Goal: Task Accomplishment & Management: Manage account settings

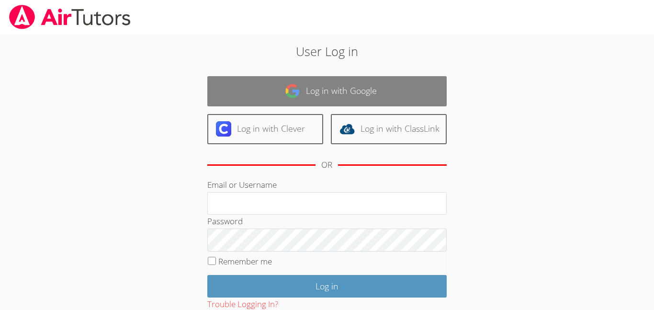
click at [328, 100] on link "Log in with Google" at bounding box center [326, 91] width 239 height 30
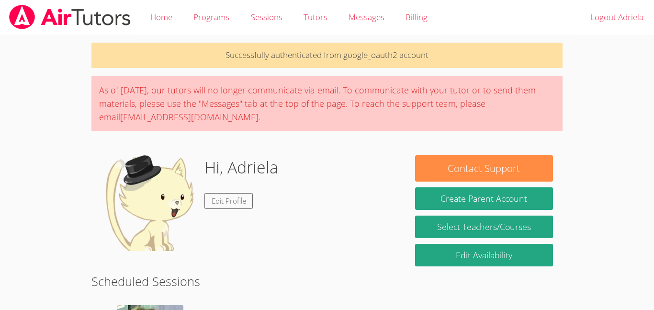
click at [491, 259] on link "Edit Availability" at bounding box center [484, 255] width 138 height 23
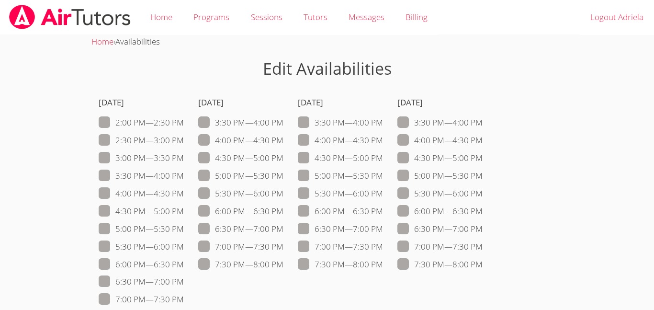
click at [483, 259] on label "7:30 PM — 8:00 PM" at bounding box center [440, 264] width 85 height 12
click at [491, 259] on input "7:30 PM — 8:00 PM" at bounding box center [487, 262] width 8 height 8
checkbox input "true"
click at [158, 20] on link "Home" at bounding box center [161, 17] width 43 height 35
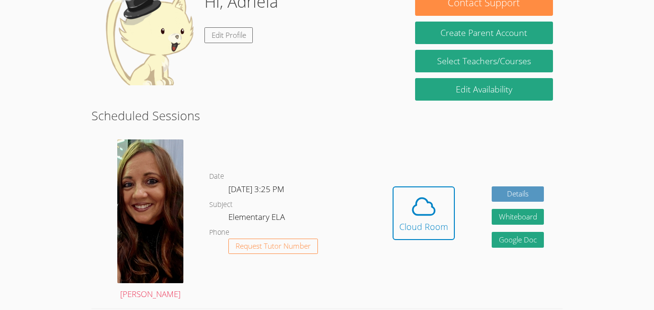
scroll to position [135, 0]
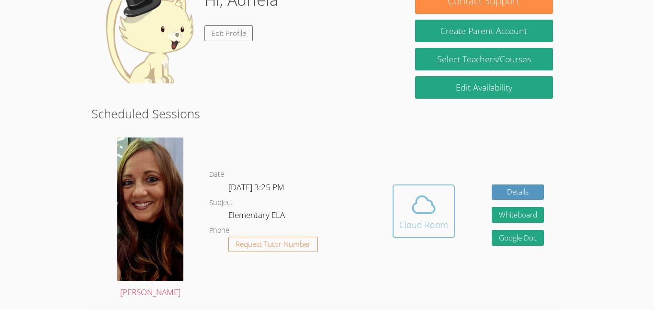
click at [430, 210] on icon at bounding box center [423, 204] width 27 height 27
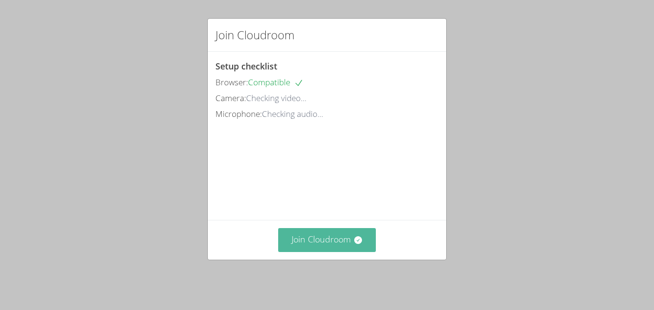
click at [316, 244] on button "Join Cloudroom" at bounding box center [327, 239] width 98 height 23
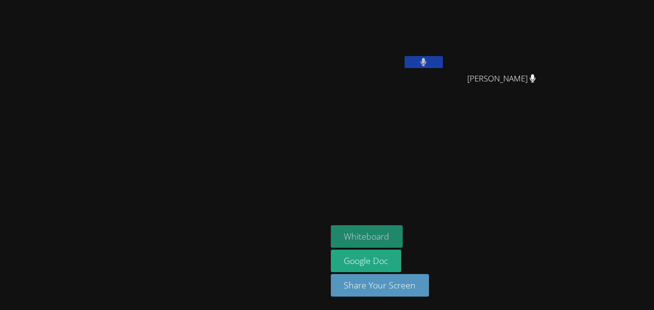
click at [403, 239] on button "Whiteboard" at bounding box center [367, 236] width 72 height 23
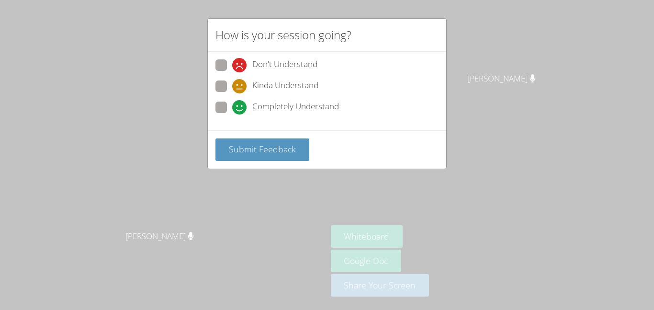
click at [285, 107] on span "Completely Understand" at bounding box center [295, 107] width 87 height 14
click at [240, 107] on input "Completely Understand" at bounding box center [236, 106] width 8 height 8
radio input "true"
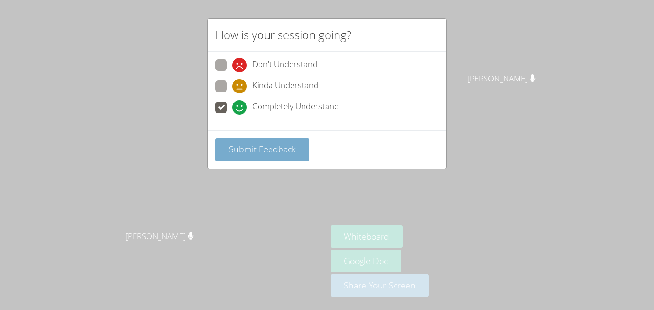
click at [279, 144] on span "Submit Feedback" at bounding box center [262, 148] width 67 height 11
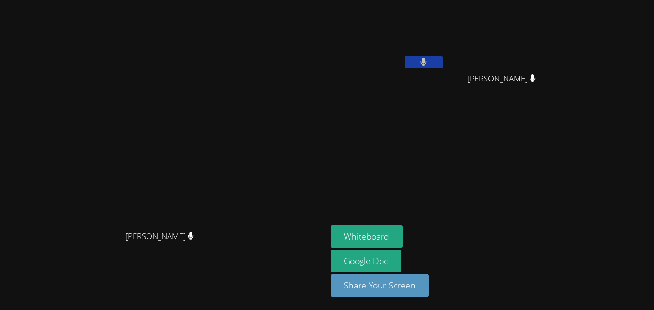
click at [443, 58] on button at bounding box center [424, 62] width 38 height 12
click at [405, 56] on button at bounding box center [424, 62] width 38 height 12
click at [443, 59] on button at bounding box center [424, 62] width 38 height 12
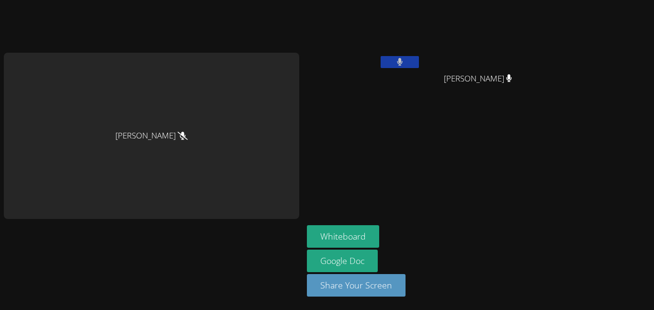
click at [390, 62] on button at bounding box center [400, 62] width 38 height 12
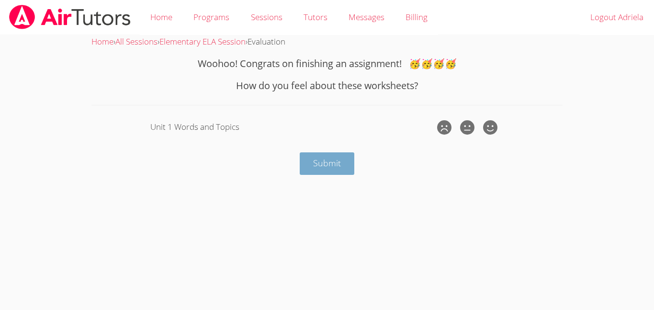
click at [341, 160] on button "Submit" at bounding box center [327, 163] width 55 height 23
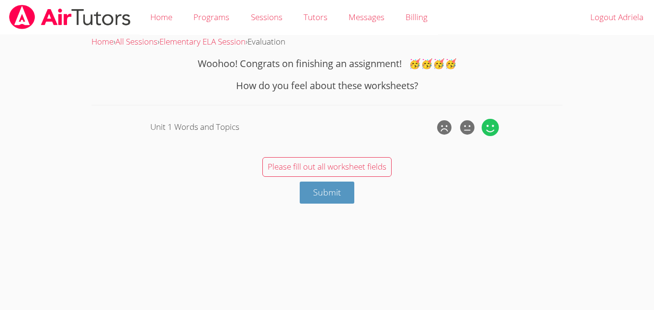
click at [486, 127] on icon at bounding box center [490, 127] width 17 height 17
click at [0, 0] on input "radio" at bounding box center [0, 0] width 0 height 0
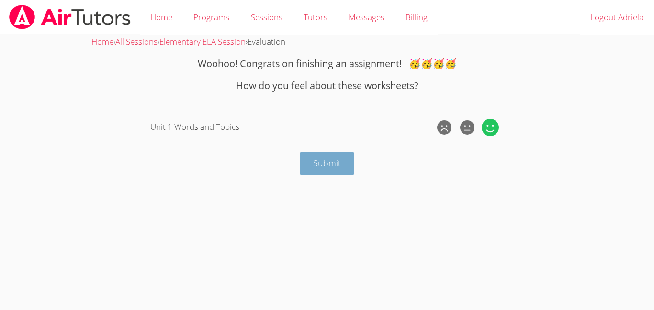
click at [314, 167] on span "Submit" at bounding box center [327, 162] width 28 height 11
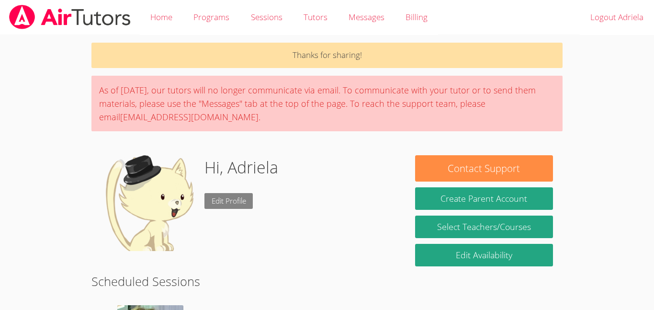
click at [222, 197] on link "Edit Profile" at bounding box center [229, 201] width 49 height 16
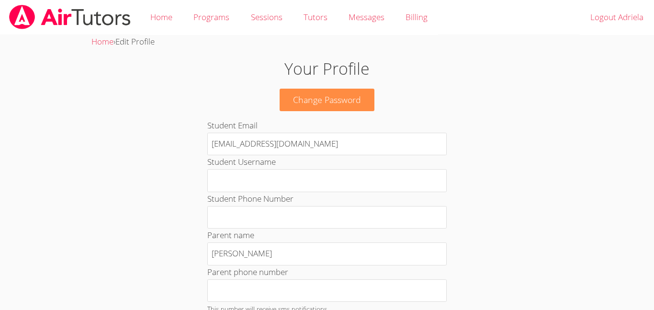
click at [222, 197] on label "Student Phone Number" at bounding box center [250, 198] width 86 height 11
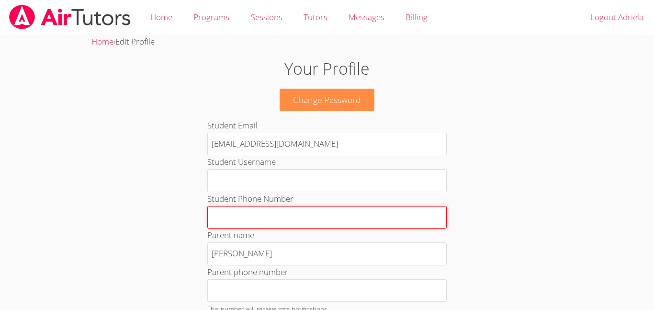
click at [222, 206] on input "Student Phone Number" at bounding box center [326, 217] width 239 height 23
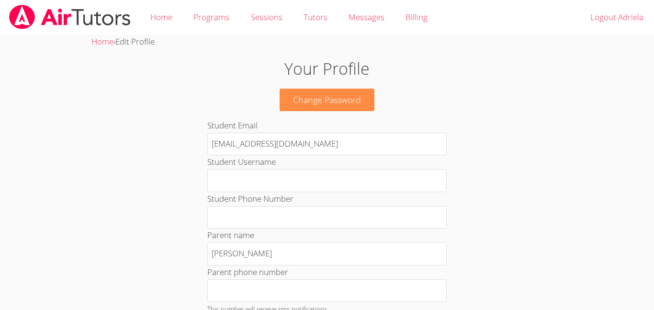
click at [222, 197] on label "Student Phone Number" at bounding box center [250, 198] width 86 height 11
click at [222, 206] on input "Student Phone Number" at bounding box center [326, 217] width 239 height 23
click at [222, 197] on label "Student Phone Number" at bounding box center [250, 198] width 86 height 11
click at [222, 206] on input "Student Phone Number" at bounding box center [326, 217] width 239 height 23
click at [222, 197] on label "Student Phone Number" at bounding box center [250, 198] width 86 height 11
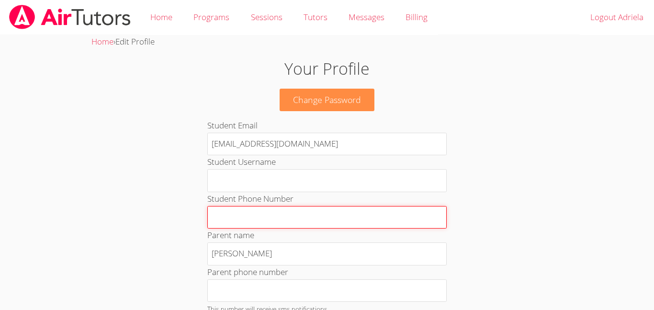
click at [222, 206] on input "Student Phone Number" at bounding box center [326, 217] width 239 height 23
